Goal: Information Seeking & Learning: Learn about a topic

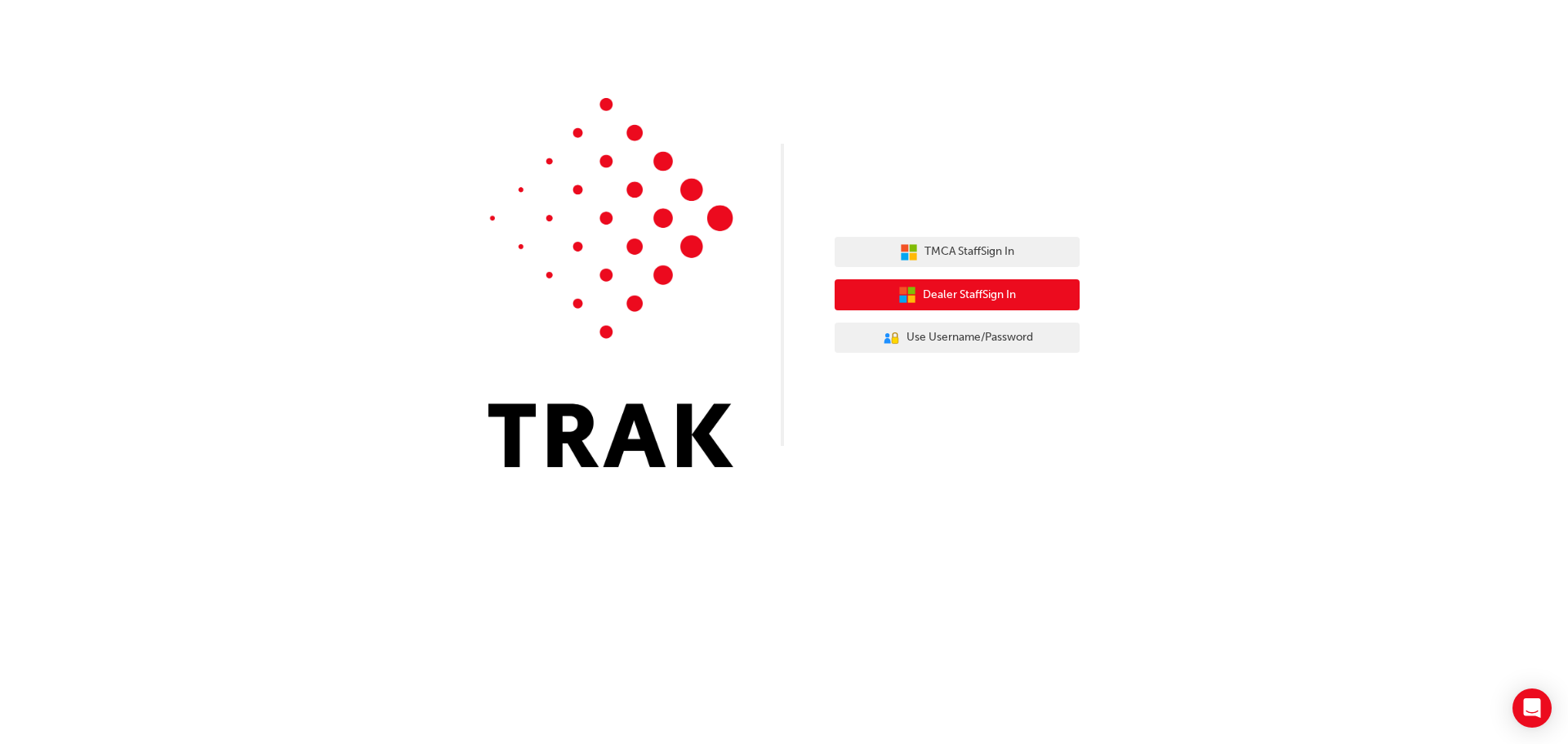
click at [987, 288] on span "Dealer Staff Sign In" at bounding box center [969, 295] width 93 height 19
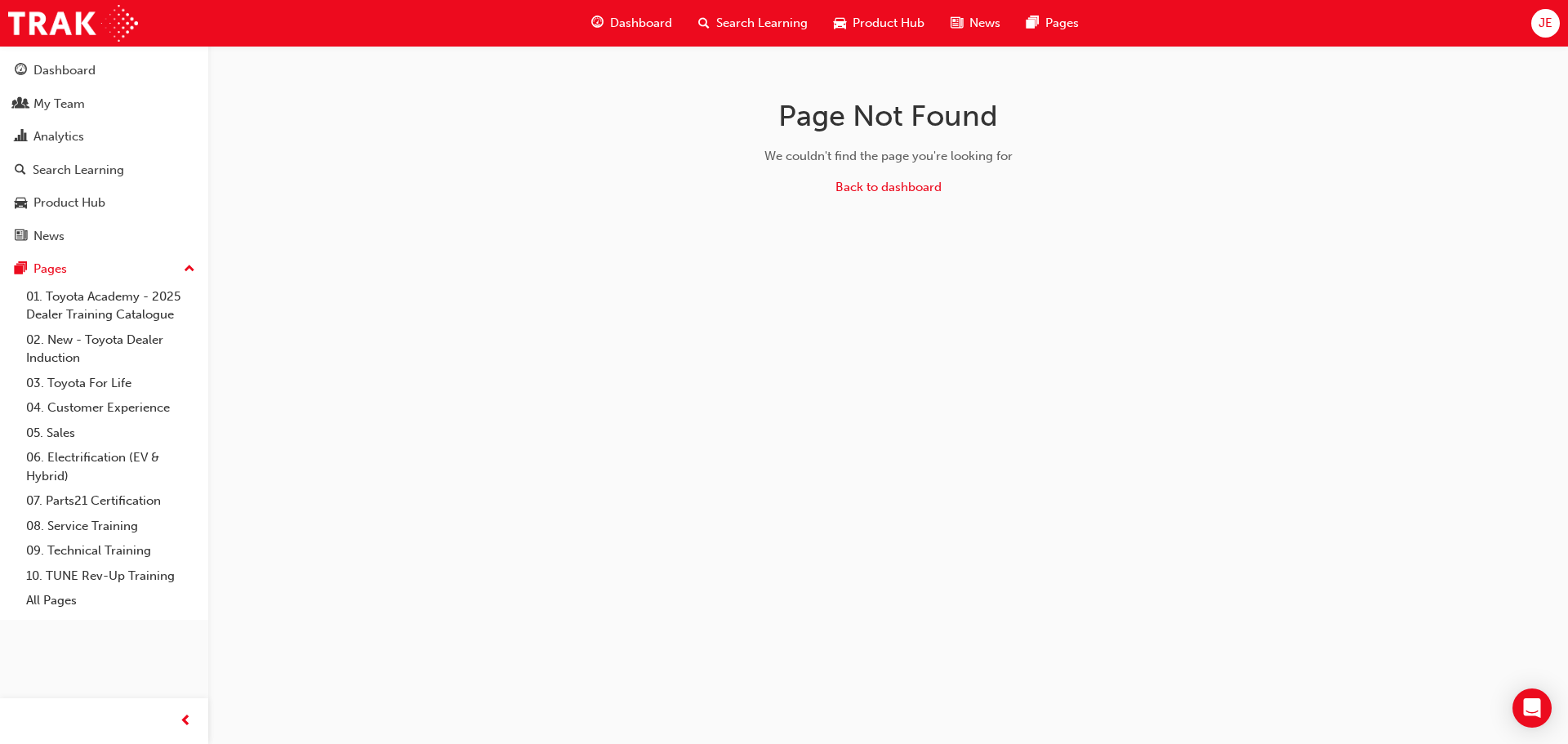
click at [757, 22] on span "Search Learning" at bounding box center [763, 24] width 92 height 19
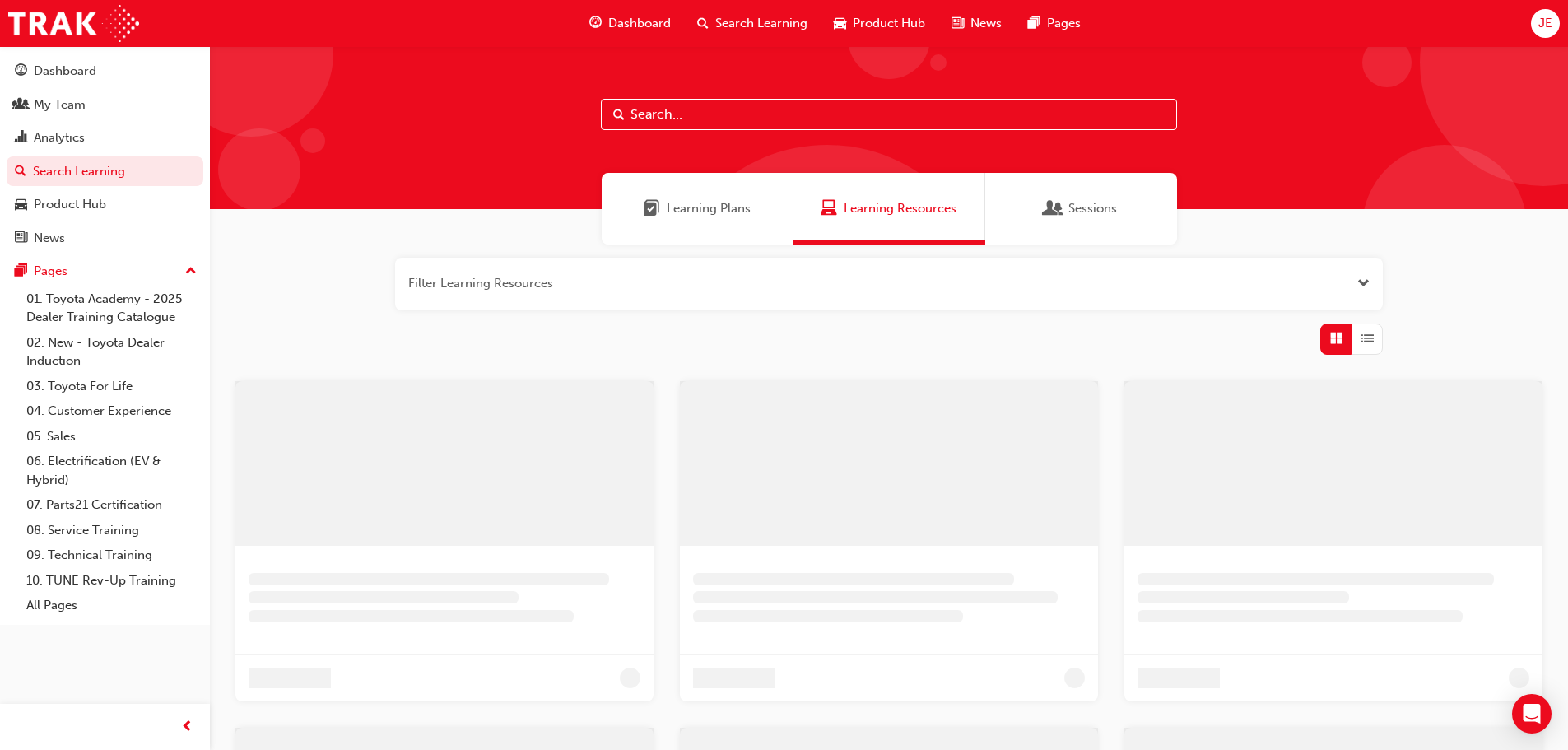
click at [664, 120] on input "text" at bounding box center [890, 114] width 576 height 32
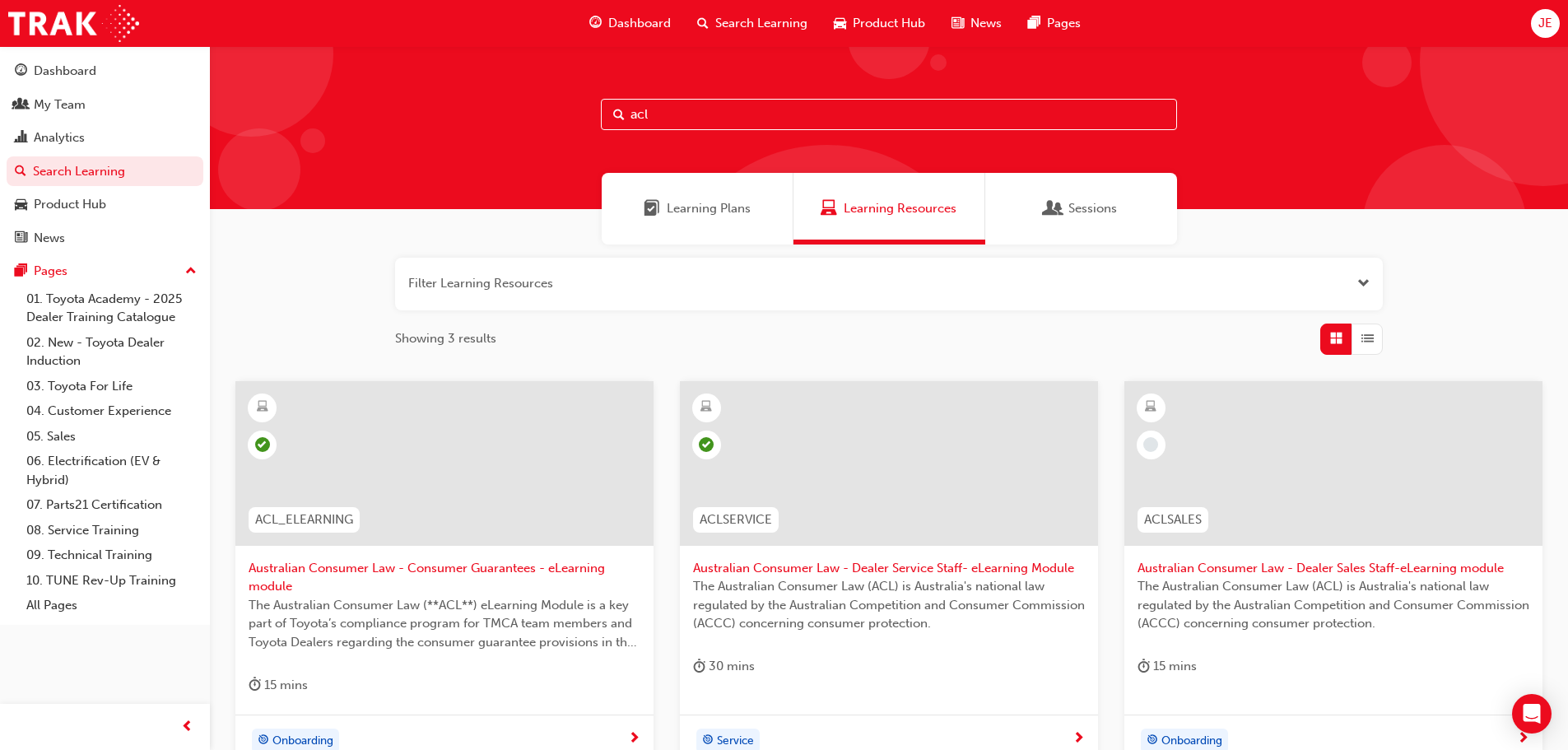
type input "acl"
click at [440, 567] on span "Australian Consumer Law - Consumer Guarantees - eLearning module" at bounding box center [445, 577] width 392 height 37
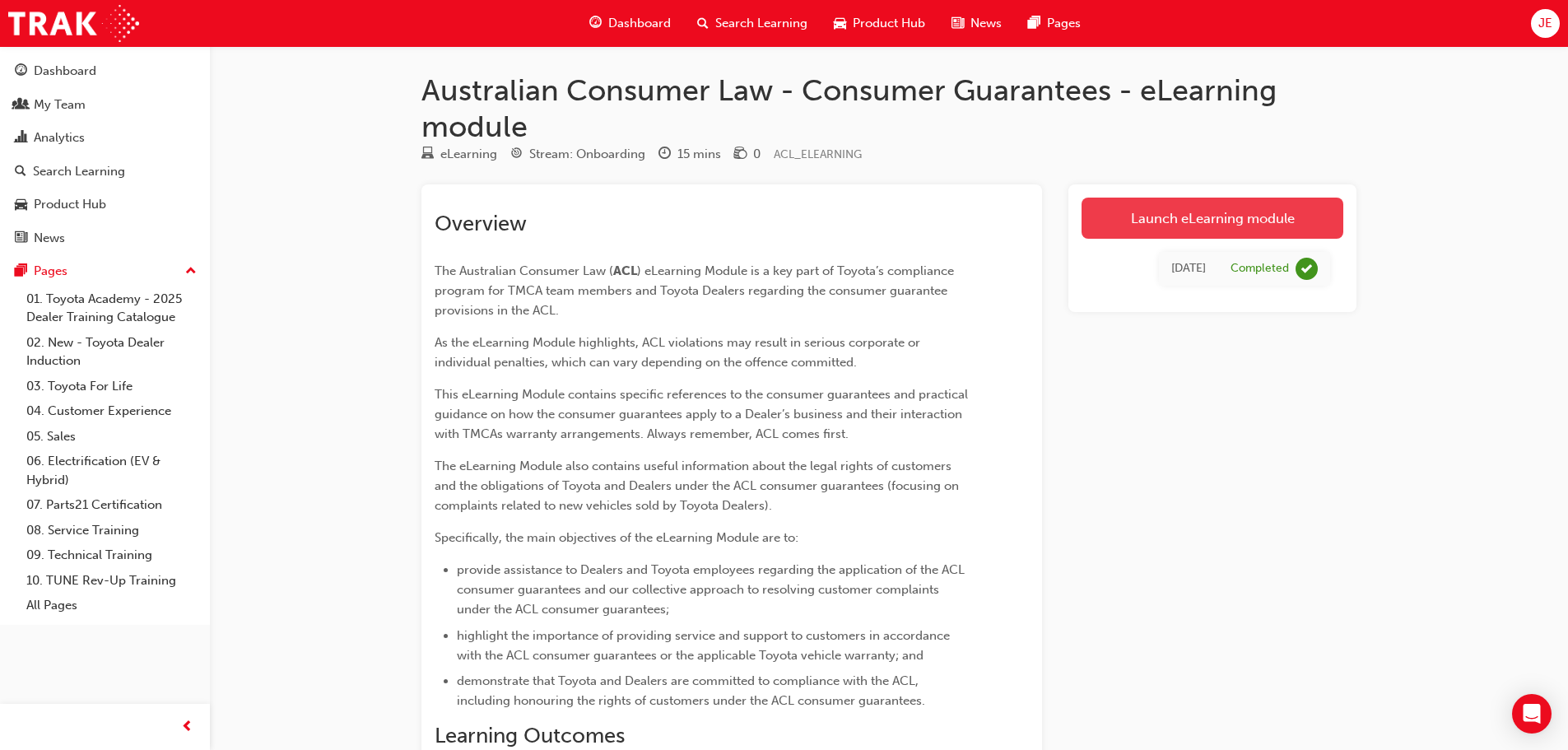
click at [1236, 219] on link "Launch eLearning module" at bounding box center [1213, 218] width 261 height 41
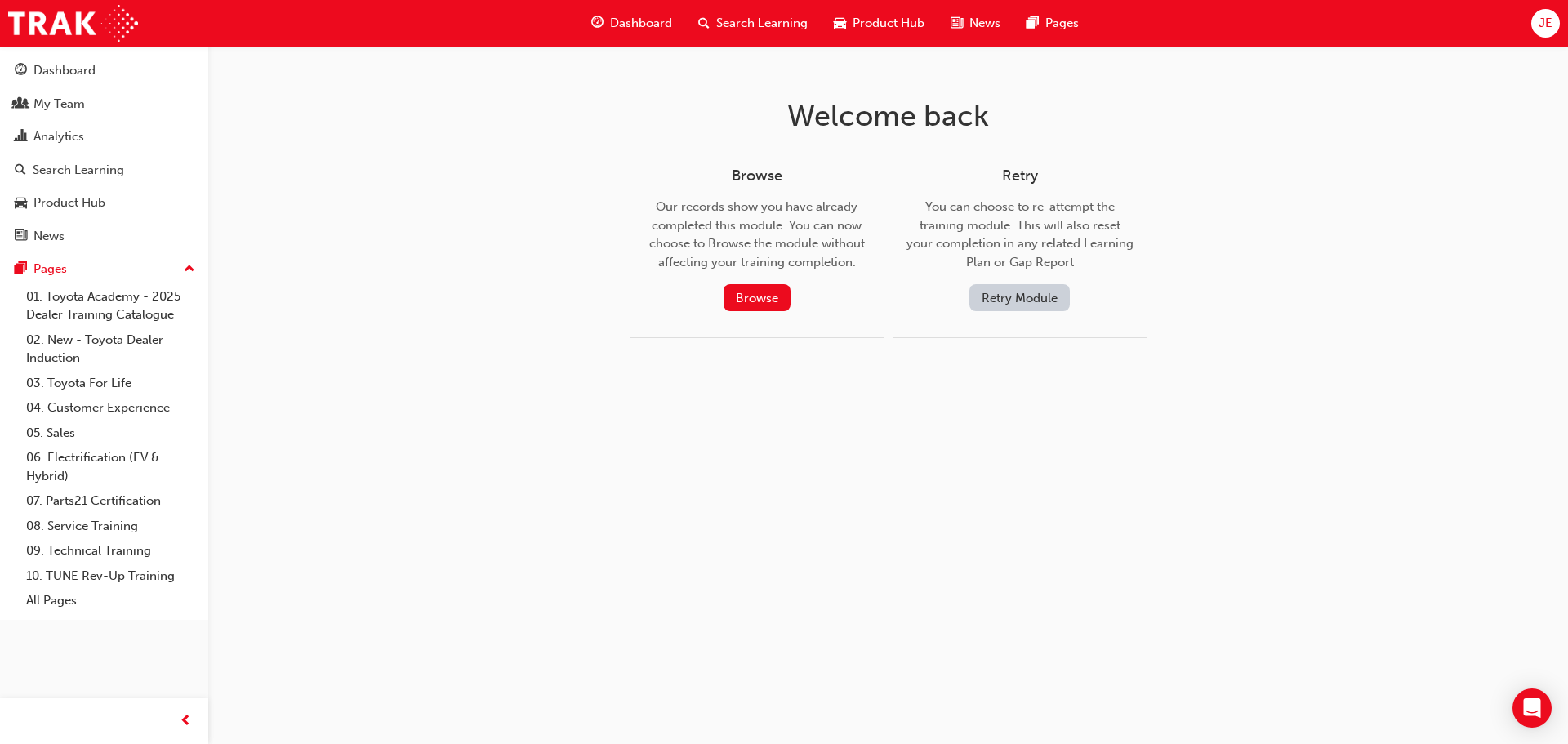
click at [1035, 296] on button "Retry Module" at bounding box center [1019, 297] width 100 height 27
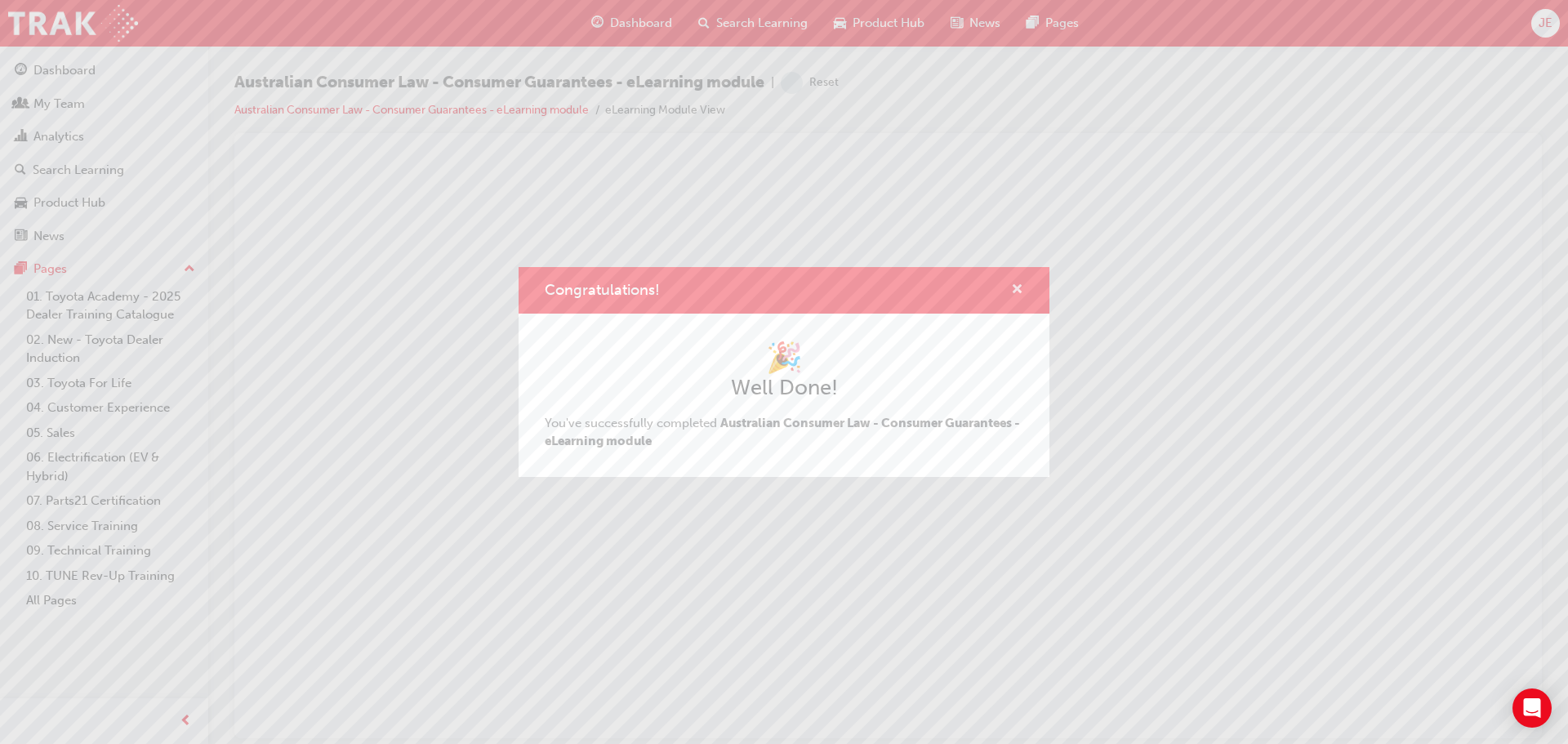
click at [1016, 289] on span "cross-icon" at bounding box center [1017, 290] width 12 height 14
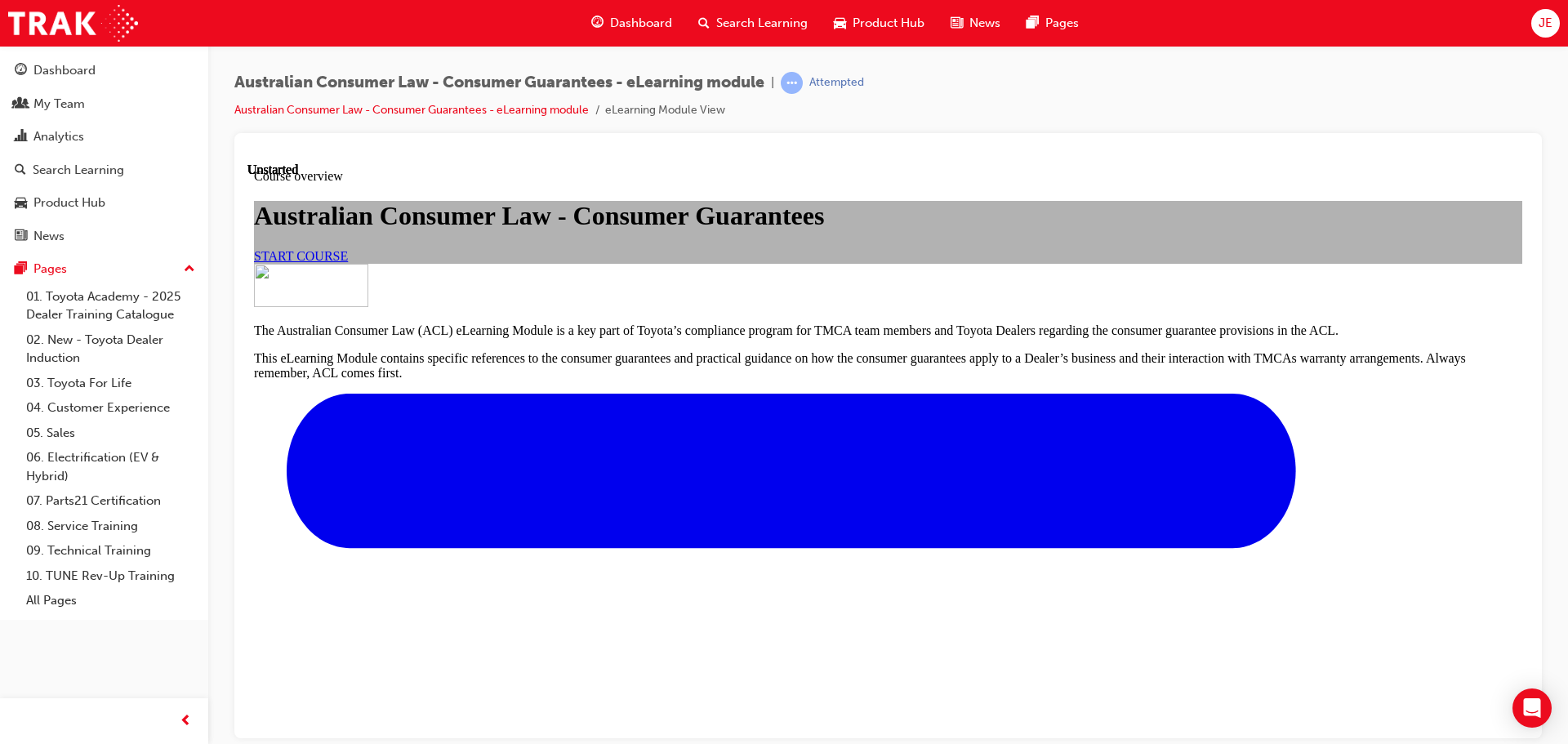
click at [348, 262] on span "START COURSE" at bounding box center [300, 254] width 94 height 14
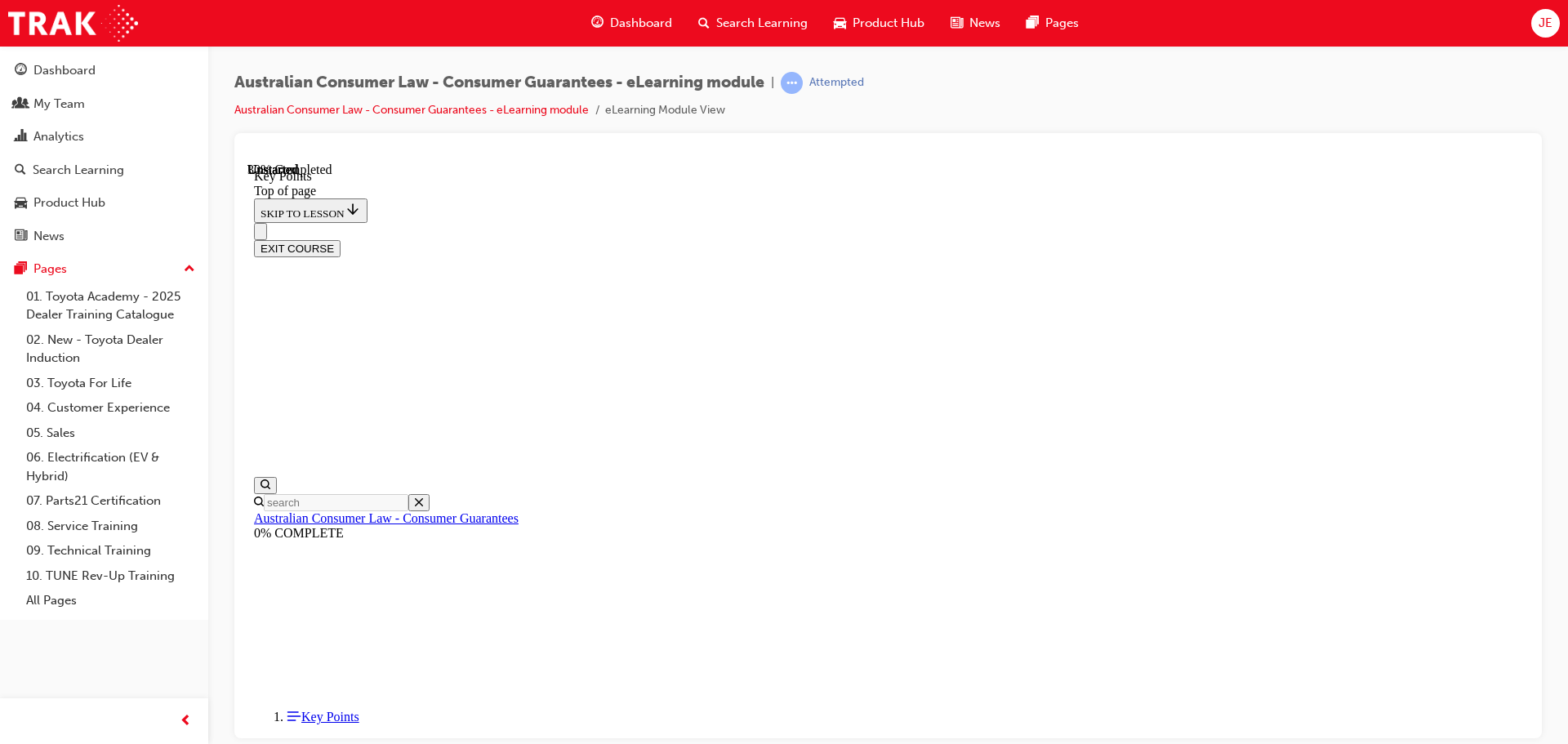
scroll to position [722, 0]
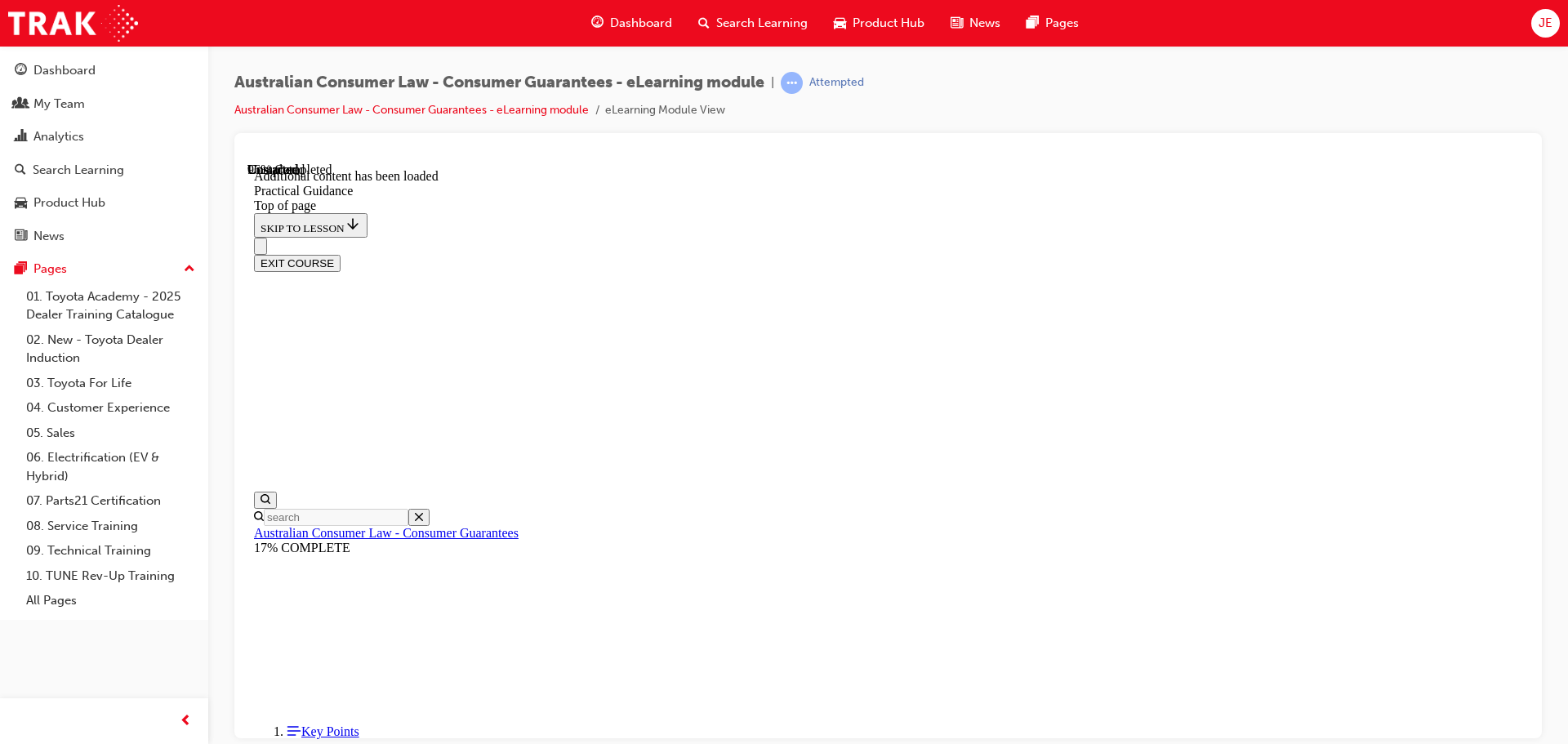
scroll to position [4392, 0]
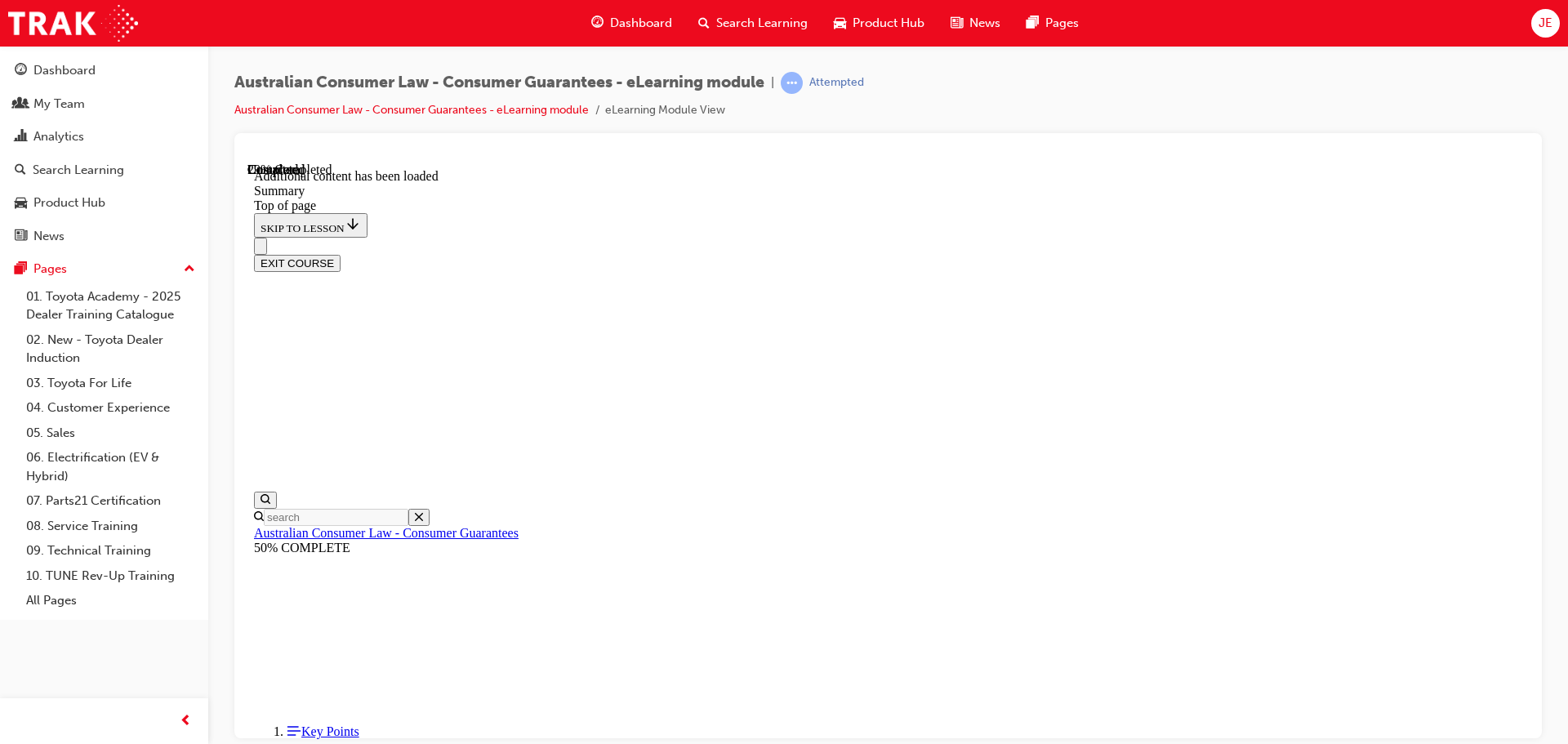
scroll to position [529, 0]
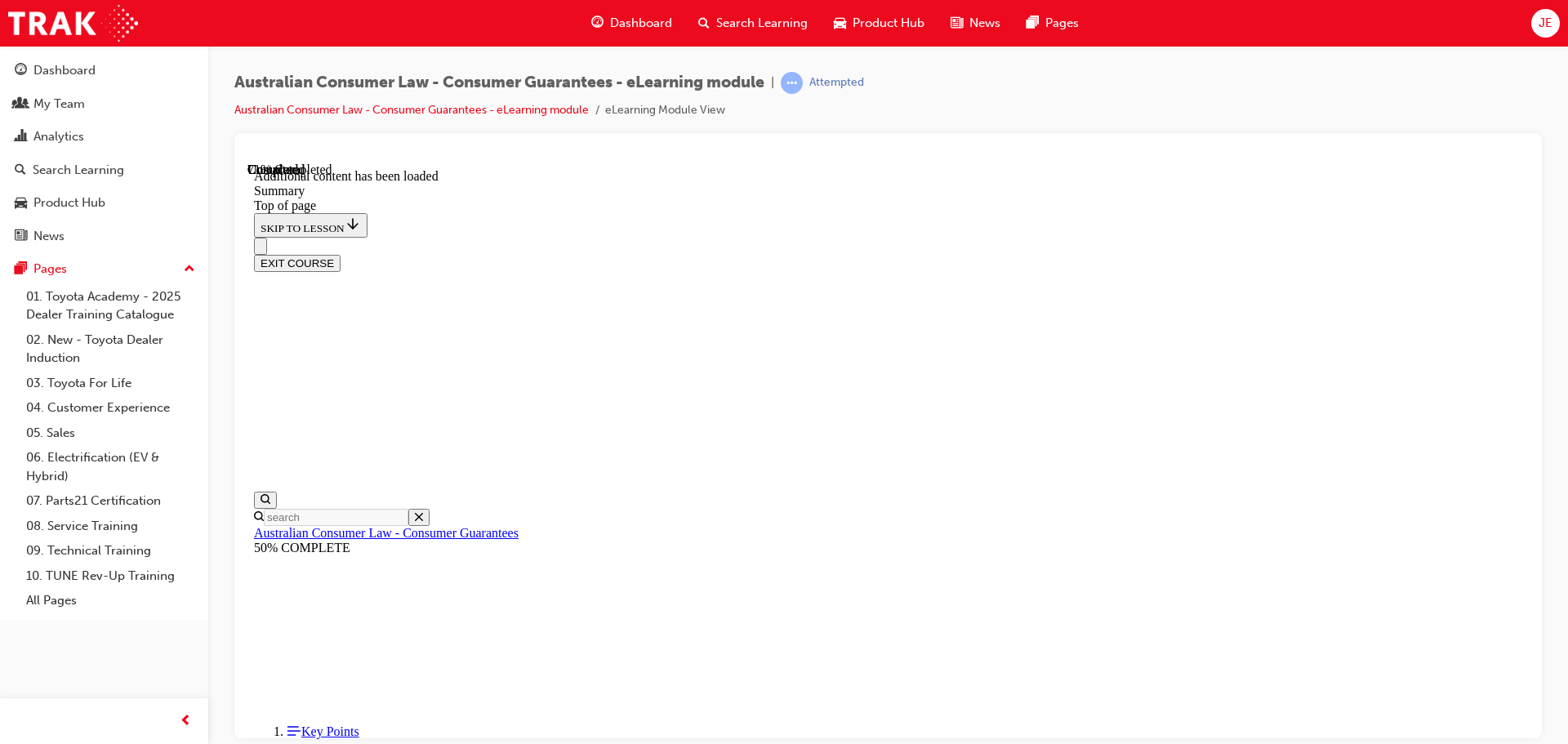
scroll to position [70, 0]
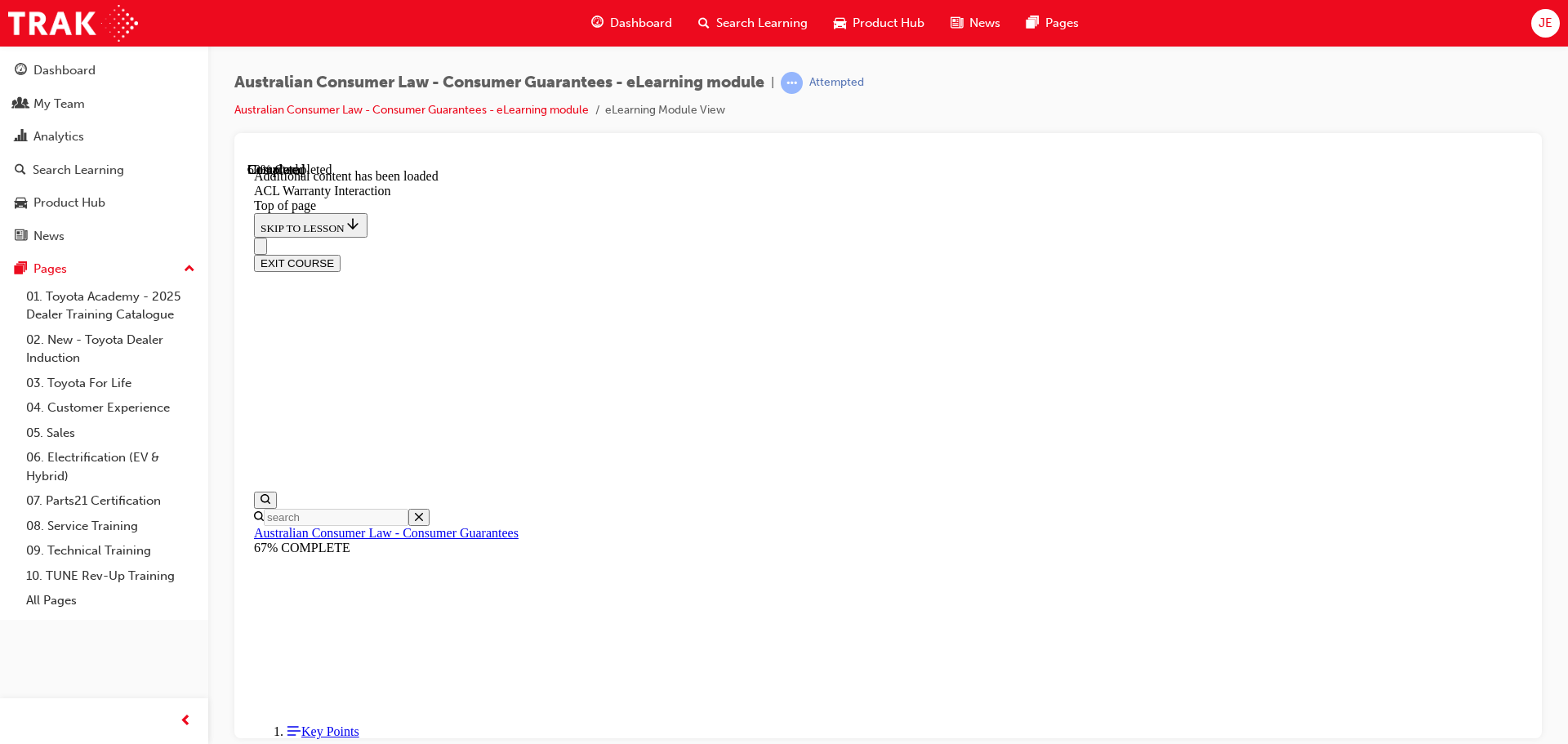
drag, startPoint x: 796, startPoint y: 431, endPoint x: 791, endPoint y: 445, distance: 14.9
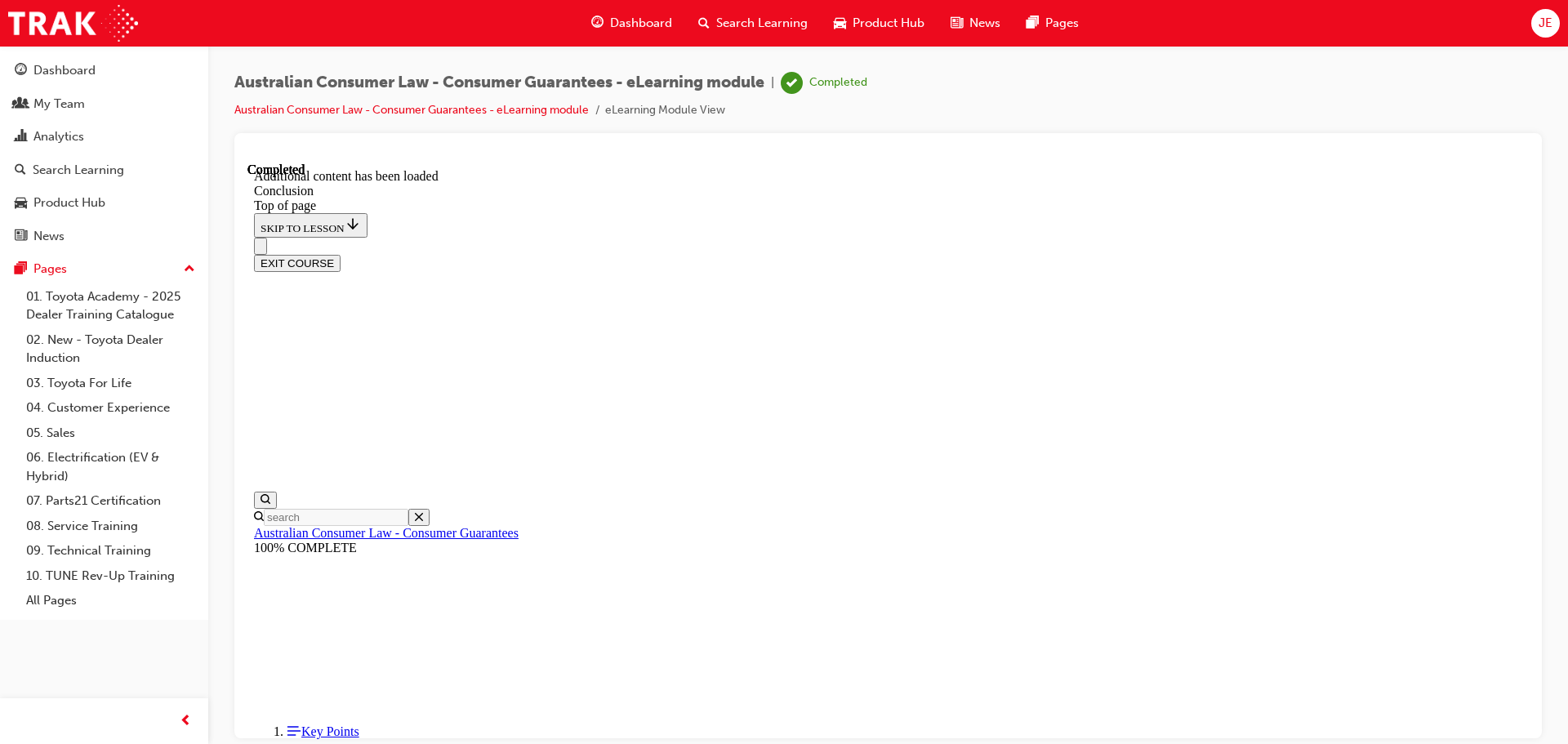
click at [1476, 253] on div "EXIT COURSE" at bounding box center [887, 262] width 1269 height 17
drag, startPoint x: 1478, startPoint y: 191, endPoint x: 1762, endPoint y: 237, distance: 287.7
click at [1478, 253] on div "EXIT COURSE" at bounding box center [887, 262] width 1269 height 17
click at [340, 253] on button "EXIT COURSE" at bounding box center [296, 262] width 87 height 17
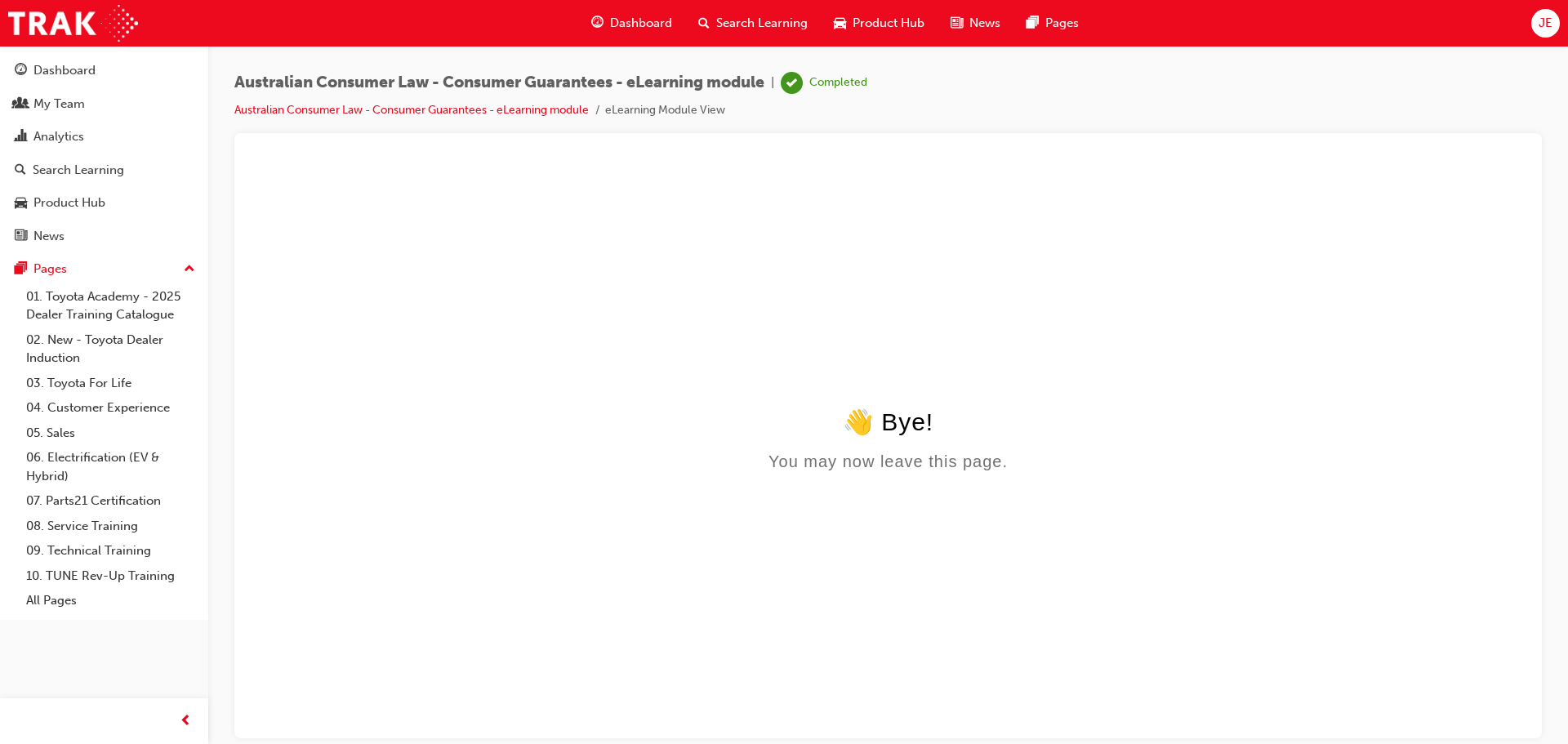
scroll to position [0, 0]
click at [1544, 23] on span "JE" at bounding box center [1545, 24] width 14 height 19
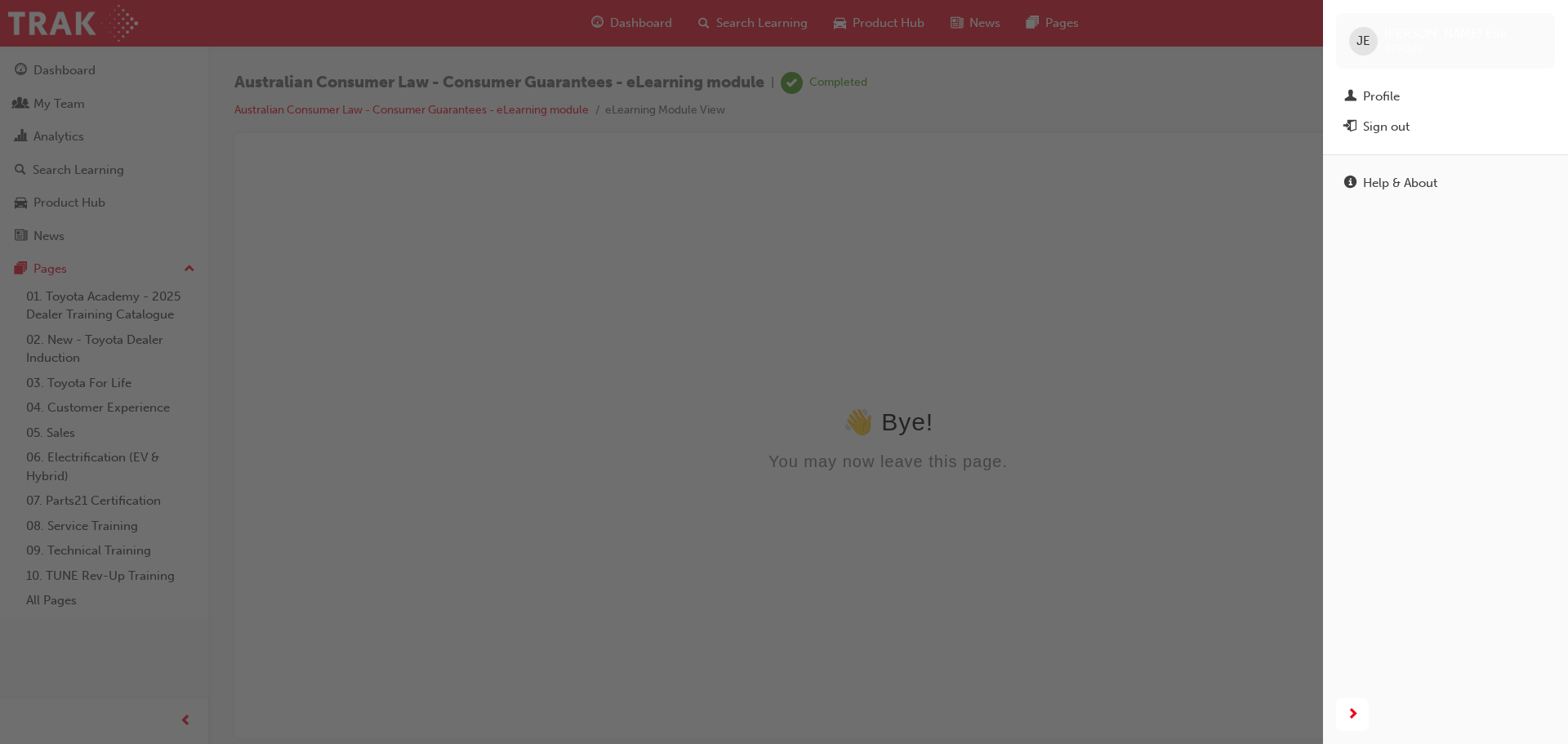
click at [1390, 129] on div "Sign out" at bounding box center [1386, 127] width 47 height 19
